Goal: Task Accomplishment & Management: Use online tool/utility

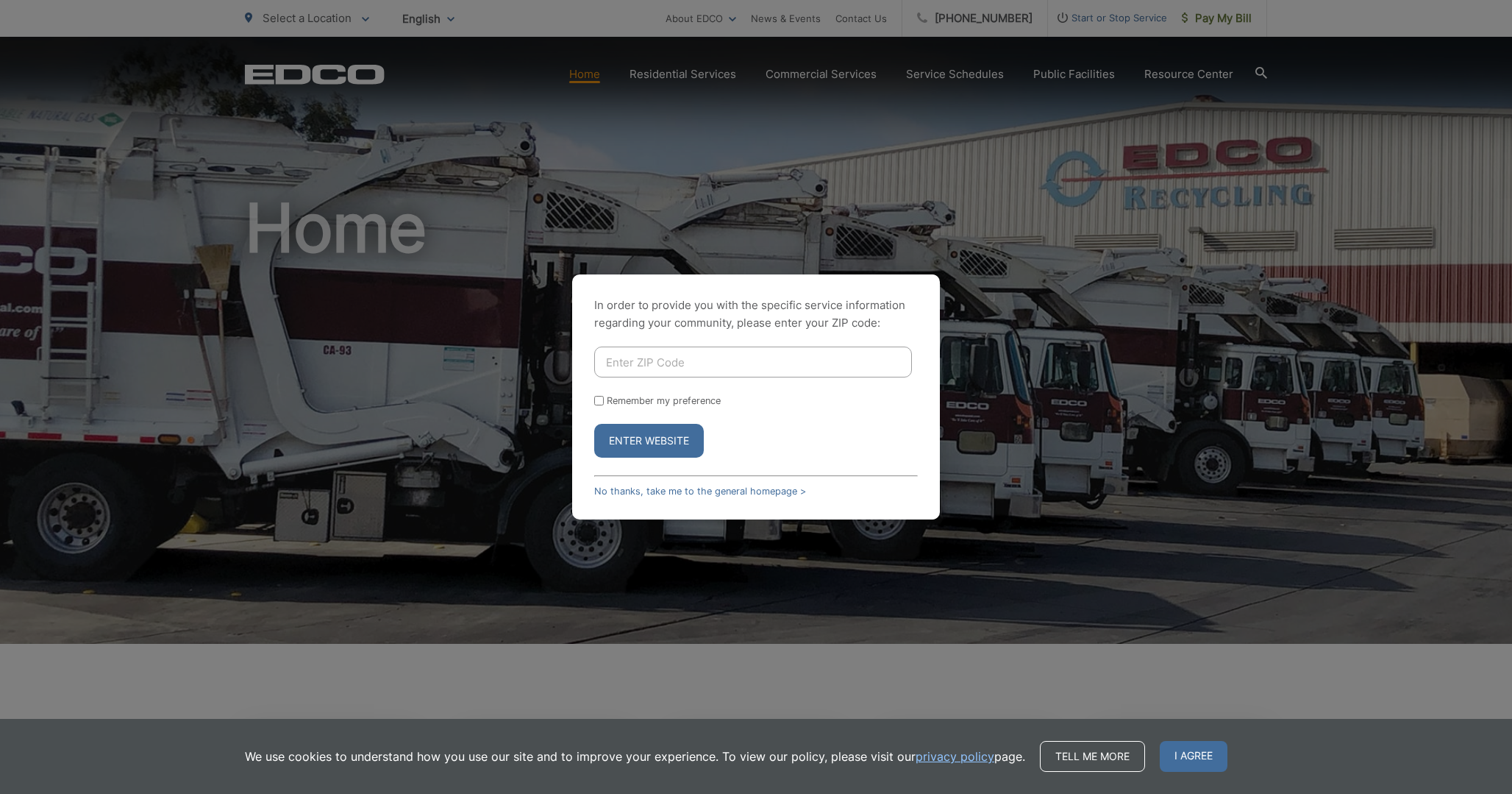
click at [687, 360] on input "Enter ZIP Code" at bounding box center [753, 362] width 318 height 31
type input "92083"
click at [594, 424] on button "Enter Website" at bounding box center [649, 441] width 109 height 34
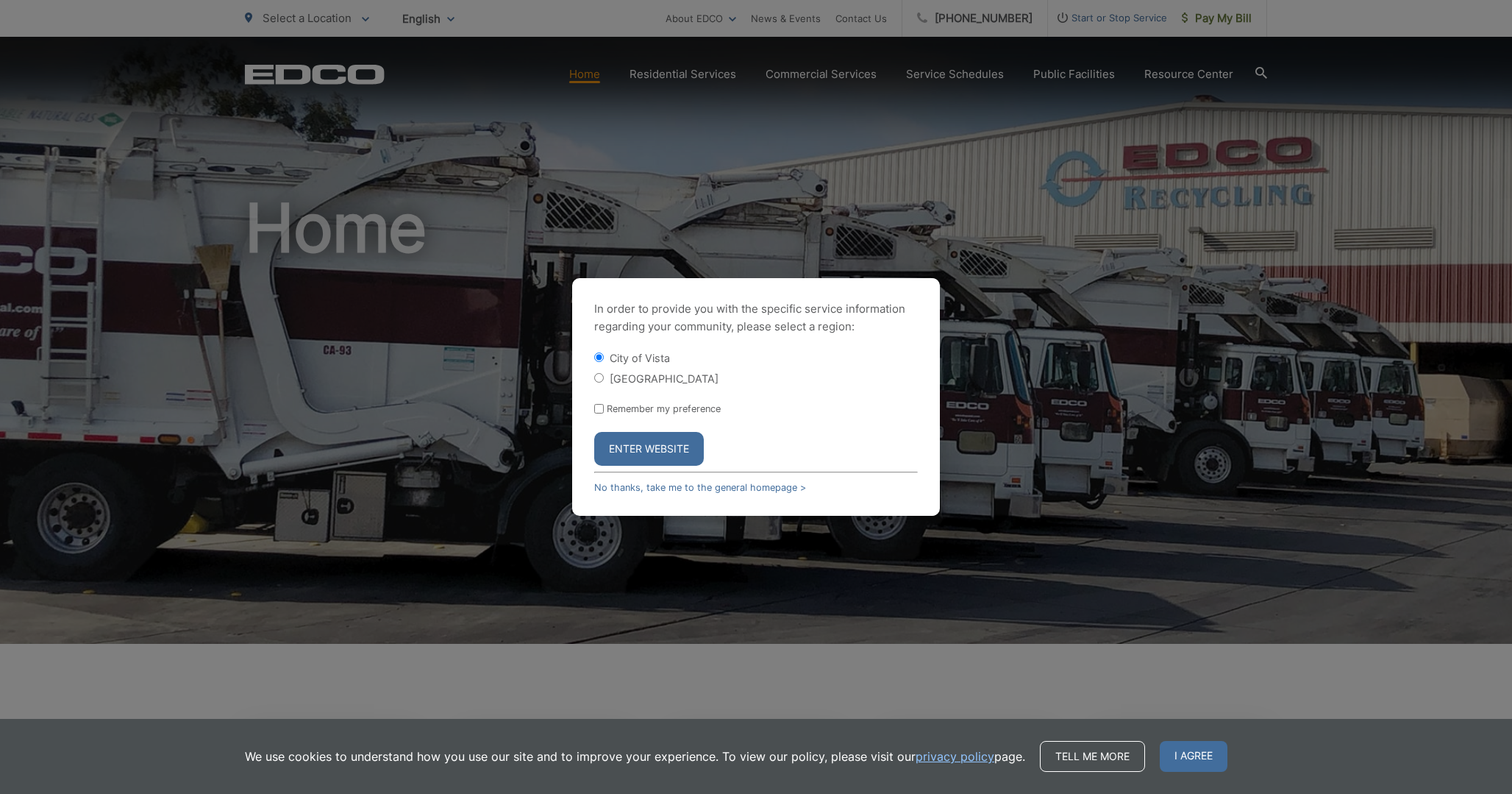
drag, startPoint x: 596, startPoint y: 399, endPoint x: 608, endPoint y: 413, distance: 18.4
click at [598, 399] on form "City of Vista Vista County Remember my preference Enter Website" at bounding box center [756, 408] width 324 height 115
click at [599, 410] on input "Remember my preference" at bounding box center [599, 408] width 10 height 10
checkbox input "true"
click at [661, 444] on button "Enter Website" at bounding box center [649, 449] width 109 height 34
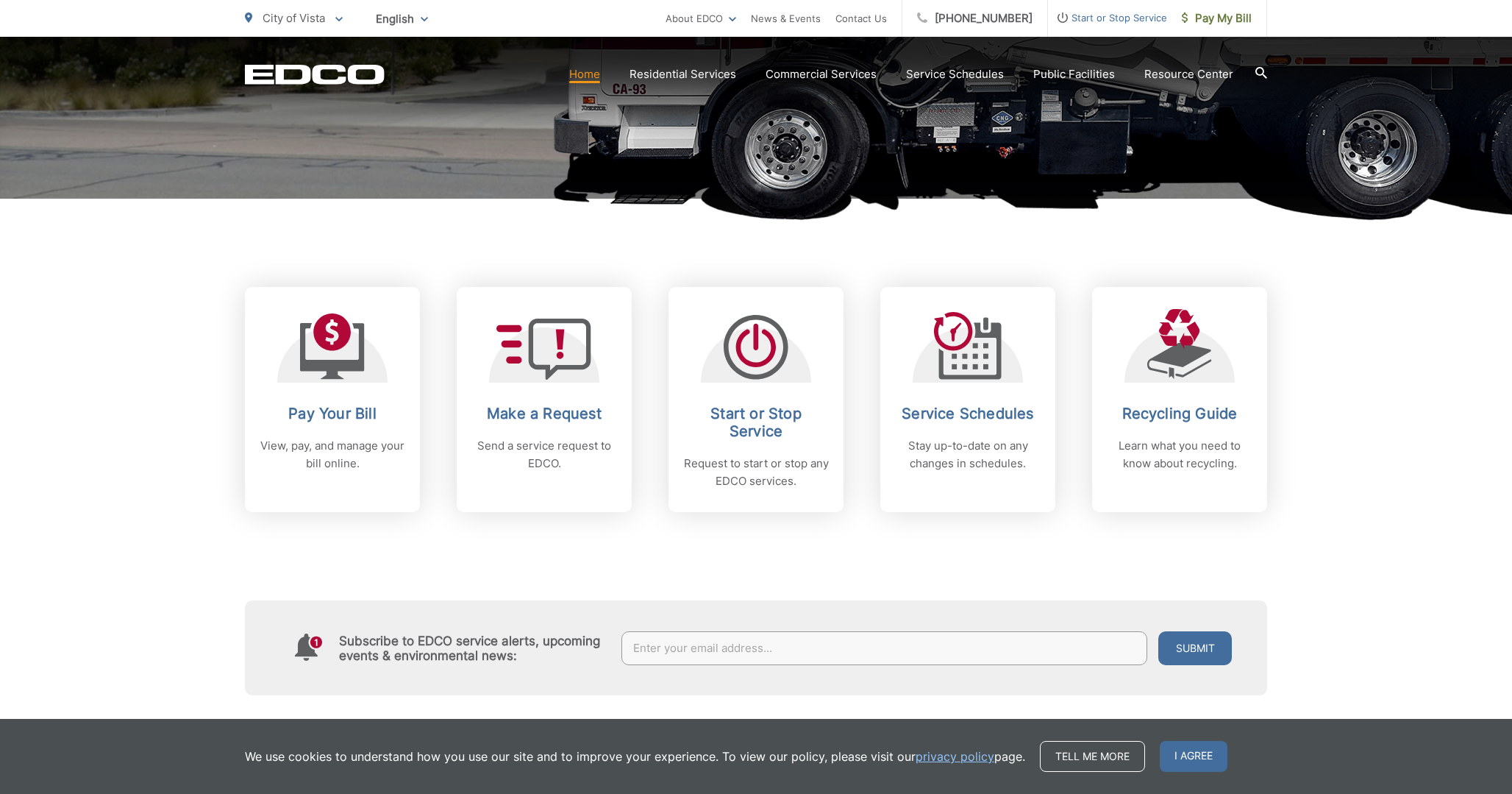
scroll to position [453, 0]
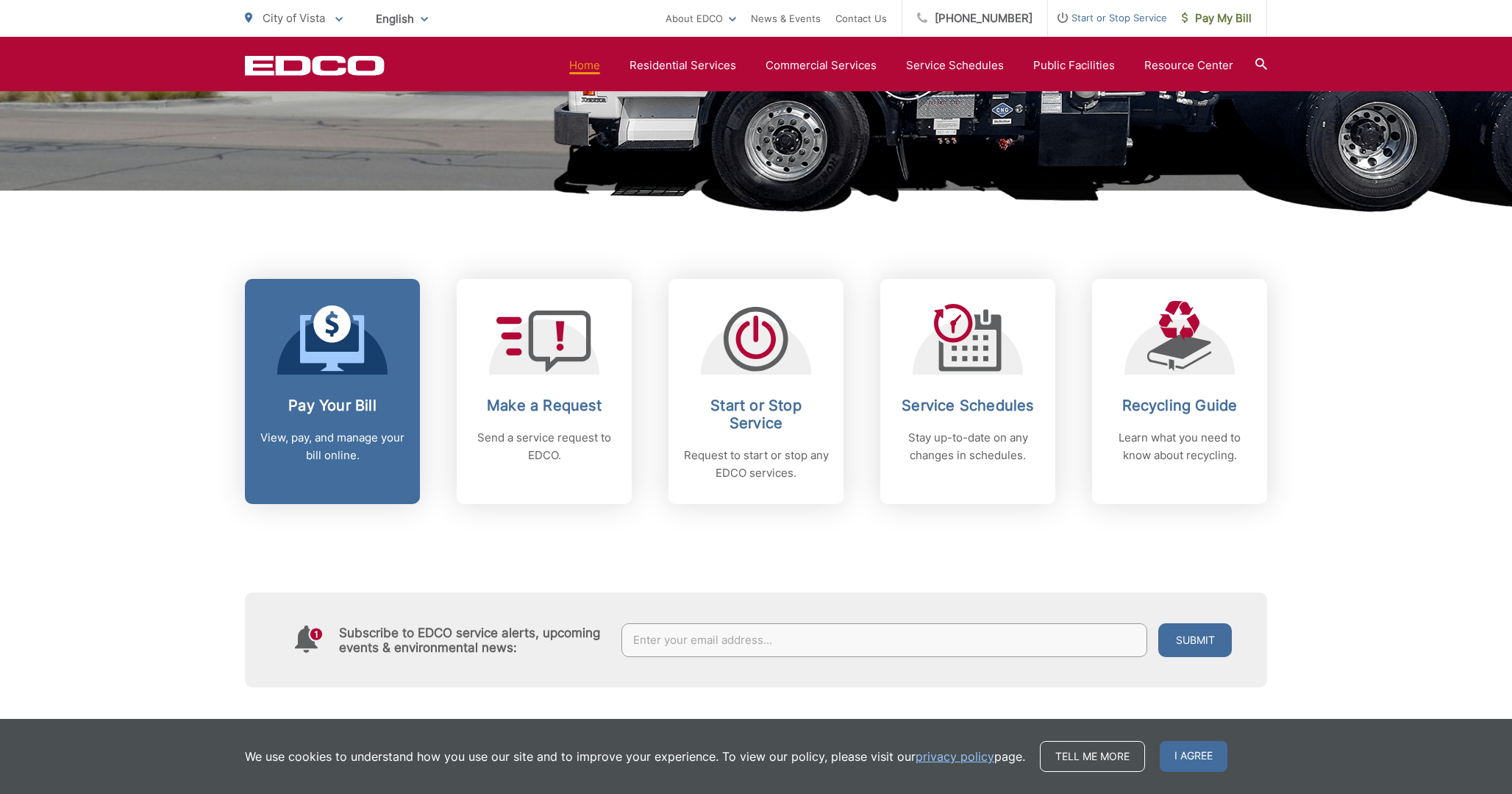
click at [349, 293] on link "Pay Your Bill View, pay, and manage your bill online." at bounding box center [332, 391] width 175 height 225
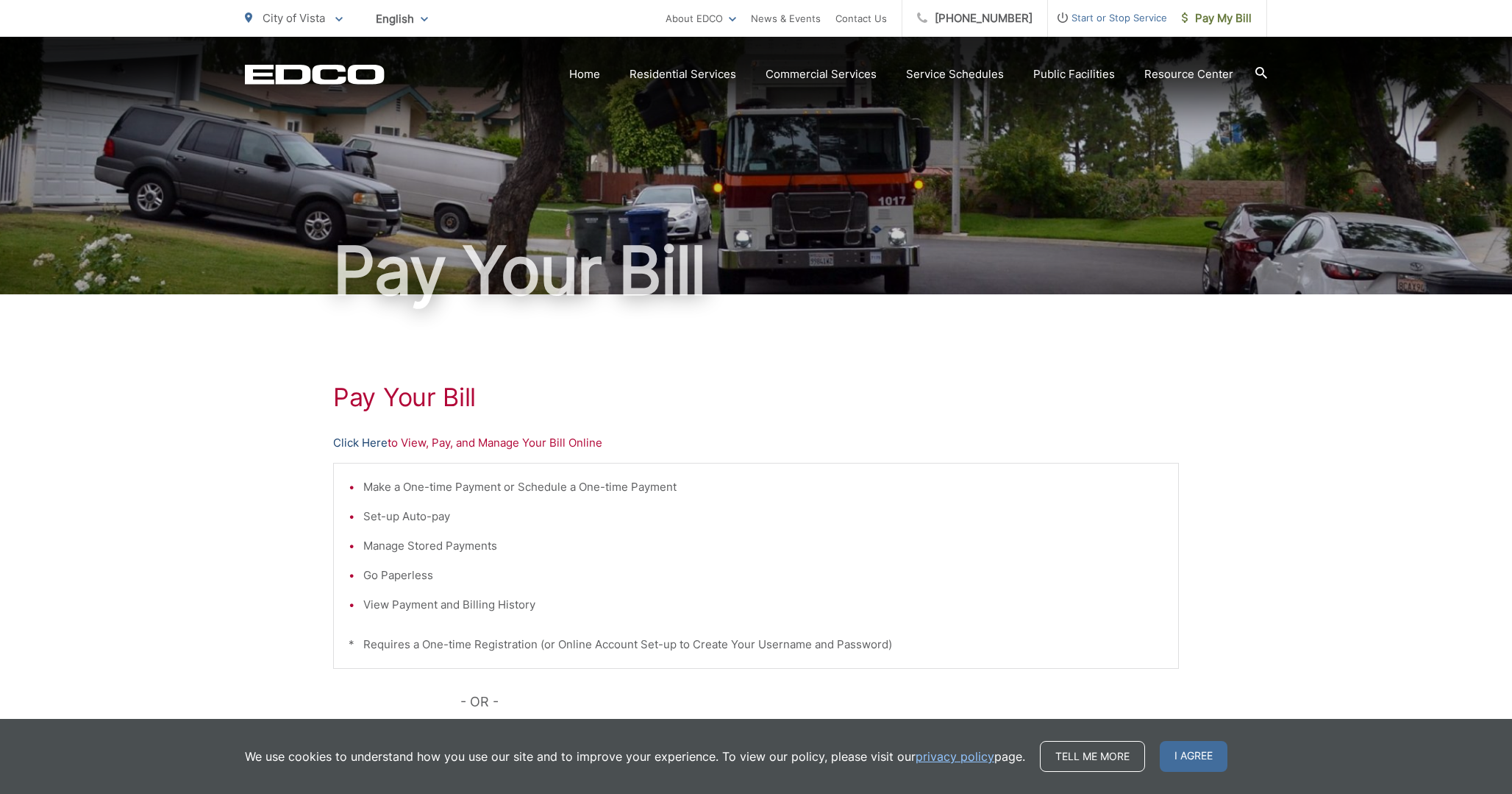
click at [369, 443] on link "Click Here" at bounding box center [361, 443] width 55 height 18
